Goal: Task Accomplishment & Management: Complete application form

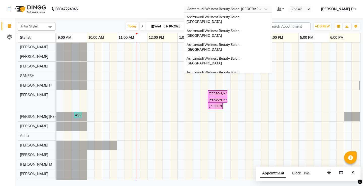
click at [271, 9] on span at bounding box center [267, 10] width 6 height 5
click at [241, 16] on span "Ashtamudi Wellness Beauty Salon, [GEOGRAPHIC_DATA]" at bounding box center [213, 19] width 54 height 9
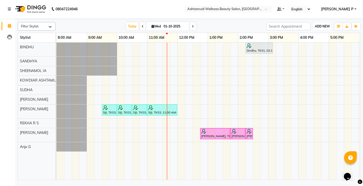
click at [321, 25] on span "ADD NEW" at bounding box center [322, 26] width 15 height 4
click at [317, 37] on button "Add Appointment" at bounding box center [311, 36] width 40 height 7
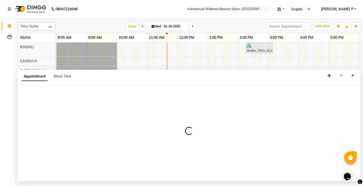
select select "540"
select select "tentative"
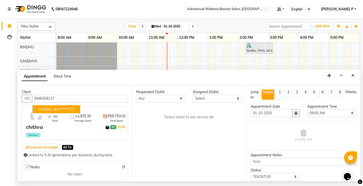
type input "9446358127"
click at [237, 99] on select "Select [PERSON_NAME] [PERSON_NAME] KOWDIAR ASHTAMUDI REKHA R S [PERSON_NAME] [P…" at bounding box center [217, 99] width 49 height 8
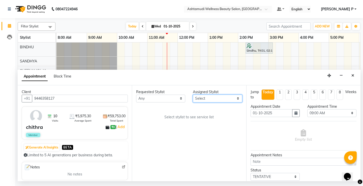
select select "27461"
click at [193, 95] on select "Select [PERSON_NAME] [PERSON_NAME] KOWDIAR ASHTAMUDI REKHA R S [PERSON_NAME] [P…" at bounding box center [217, 99] width 49 height 8
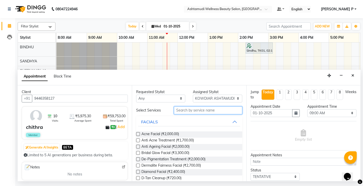
click at [177, 110] on input "text" at bounding box center [208, 111] width 68 height 8
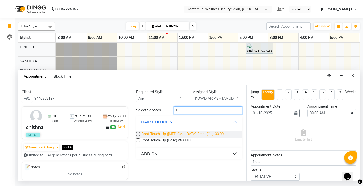
type input "ROO"
click at [162, 133] on span "Root Touch-Up ([MEDICAL_DATA] Free) (₹1,100.00)" at bounding box center [182, 134] width 83 height 6
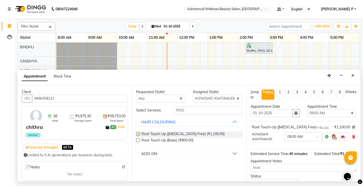
checkbox input "false"
click at [335, 114] on select "Select 09:00 AM 09:15 AM 09:30 AM 09:45 AM 10:00 AM 10:15 AM 10:30 AM 10:45 AM …" at bounding box center [331, 113] width 49 height 8
select select "750"
click at [307, 109] on select "Select 09:00 AM 09:15 AM 09:30 AM 09:45 AM 10:00 AM 10:15 AM 10:30 AM 10:45 AM …" at bounding box center [331, 113] width 49 height 8
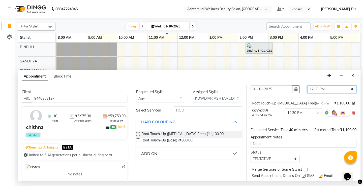
scroll to position [37, 0]
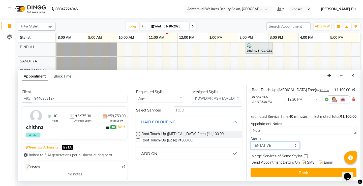
click at [282, 147] on select "Select TENTATIVE CONFIRM CHECK-IN UPCOMING" at bounding box center [274, 146] width 49 height 8
select select "confirm booking"
click at [250, 142] on select "Select TENTATIVE CONFIRM CHECK-IN UPCOMING" at bounding box center [274, 146] width 49 height 8
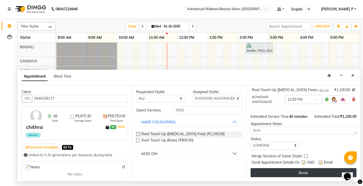
click at [295, 173] on button "Book" at bounding box center [303, 172] width 106 height 9
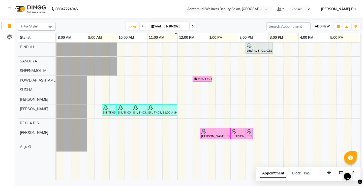
drag, startPoint x: 325, startPoint y: 25, endPoint x: 318, endPoint y: 33, distance: 10.2
click at [325, 25] on span "ADD NEW" at bounding box center [322, 26] width 15 height 4
click at [316, 36] on button "Add Appointment" at bounding box center [311, 36] width 40 height 7
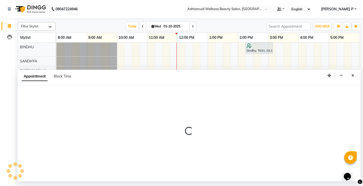
select select "540"
select select "tentative"
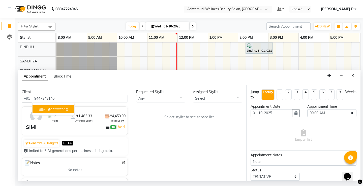
type input "9447348140"
click at [218, 98] on select "Select [PERSON_NAME] [PERSON_NAME] KOWDIAR ASHTAMUDI REKHA R S [PERSON_NAME] [P…" at bounding box center [217, 99] width 49 height 8
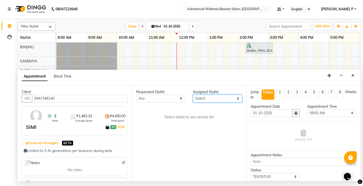
select select "27461"
click at [193, 95] on select "Select [PERSON_NAME] [PERSON_NAME] KOWDIAR ASHTAMUDI REKHA R S [PERSON_NAME] [P…" at bounding box center [217, 99] width 49 height 8
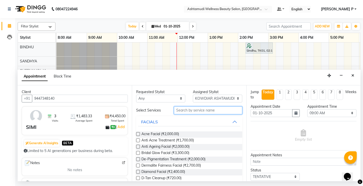
click at [183, 112] on input "text" at bounding box center [208, 111] width 68 height 8
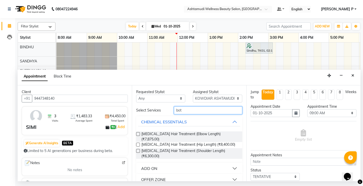
type input "bot"
click at [157, 177] on div "OFFER ZONE" at bounding box center [153, 180] width 24 height 6
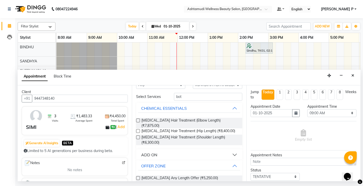
click at [138, 176] on label at bounding box center [138, 178] width 4 height 4
click at [138, 177] on input "checkbox" at bounding box center [137, 178] width 3 height 3
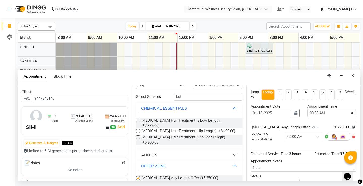
checkbox input "false"
click at [295, 111] on icon "button" at bounding box center [295, 113] width 3 height 4
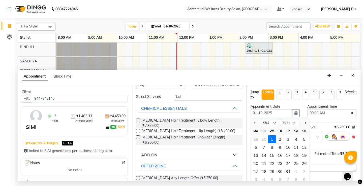
click at [279, 139] on div "2" at bounding box center [280, 139] width 8 height 8
type input "02-10-2025"
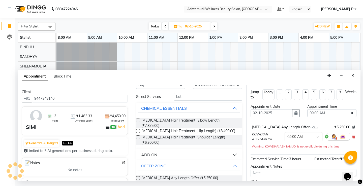
scroll to position [0, 89]
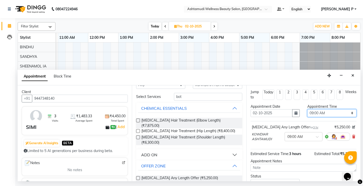
click at [341, 112] on select "Select 09:00 AM 09:15 AM 09:30 AM 09:45 AM 10:00 AM 10:15 AM 10:30 AM 10:45 AM …" at bounding box center [331, 113] width 49 height 8
select select "810"
click at [307, 109] on select "Select 09:00 AM 09:15 AM 09:30 AM 09:45 AM 10:00 AM 10:15 AM 10:30 AM 10:45 AM …" at bounding box center [331, 113] width 49 height 8
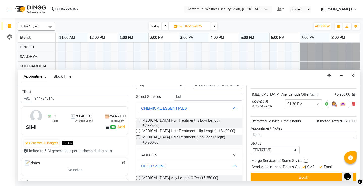
scroll to position [37, 0]
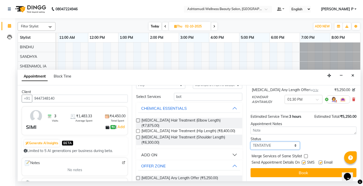
click at [279, 144] on select "Select TENTATIVE CONFIRM UPCOMING" at bounding box center [274, 146] width 49 height 8
select select "confirm booking"
click at [250, 142] on select "Select TENTATIVE CONFIRM UPCOMING" at bounding box center [274, 146] width 49 height 8
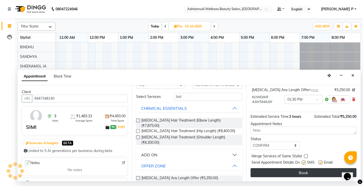
click at [288, 172] on button "Book" at bounding box center [303, 172] width 106 height 9
